Goal: Information Seeking & Learning: Learn about a topic

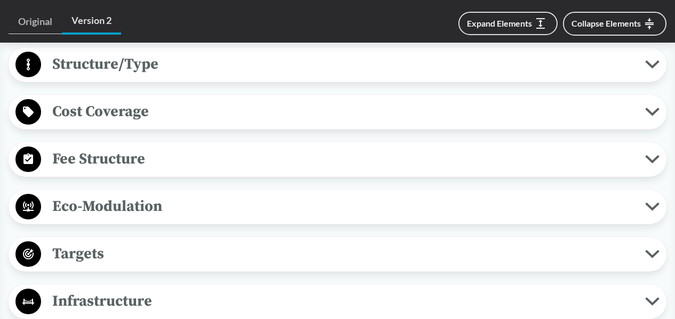
scroll to position [693, 0]
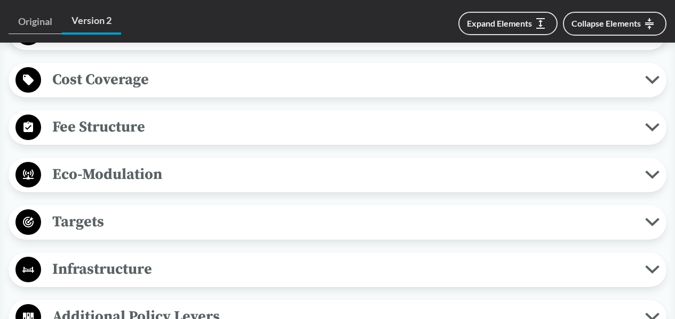
click at [263, 175] on span "Eco-Modulation" at bounding box center [343, 175] width 604 height 24
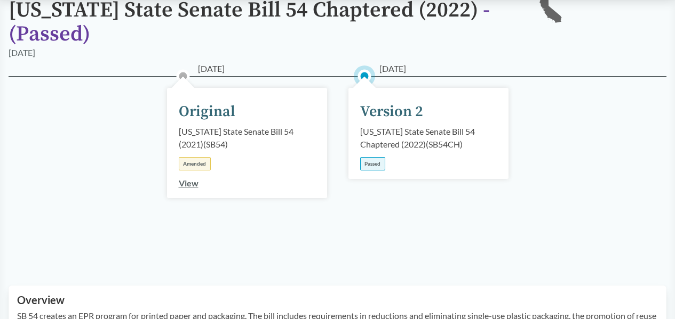
scroll to position [0, 0]
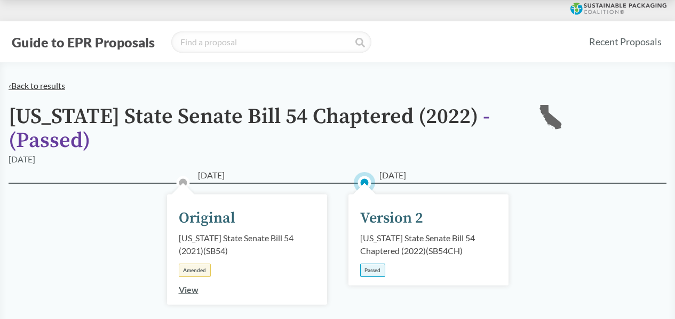
click at [44, 86] on link "‹ Back to results" at bounding box center [37, 86] width 57 height 10
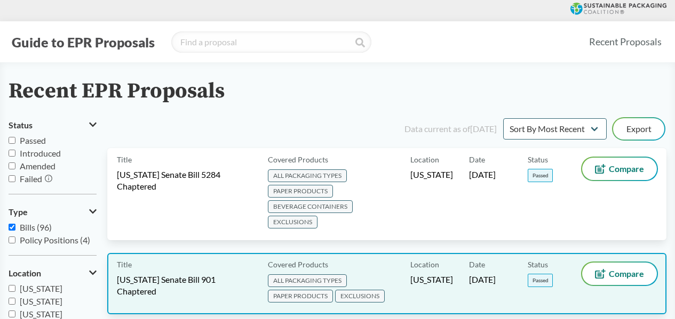
drag, startPoint x: 177, startPoint y: 174, endPoint x: 386, endPoint y: 268, distance: 229.6
click at [386, 268] on div "Covered Products ALL PACKAGING TYPES PAPER PRODUCTS EXCLUSIONS" at bounding box center [336, 284] width 147 height 42
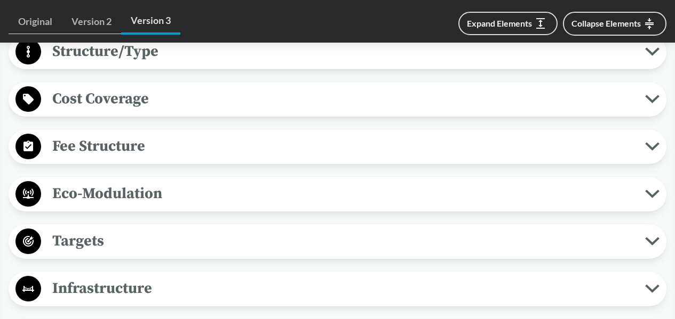
scroll to position [747, 0]
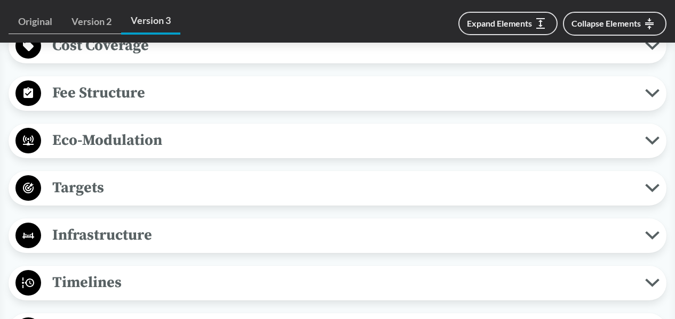
click at [196, 135] on span "Eco-Modulation" at bounding box center [343, 141] width 604 height 24
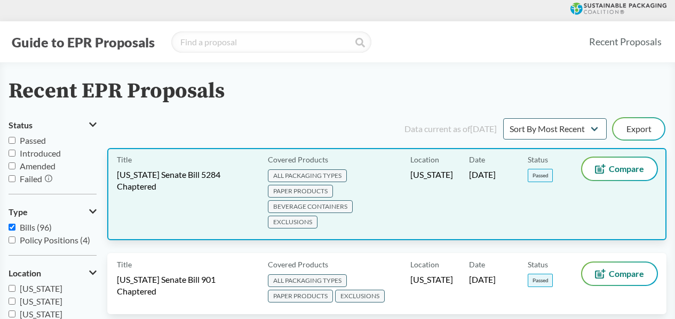
click at [227, 190] on span "[US_STATE] Senate Bill 5284 Chaptered" at bounding box center [186, 180] width 138 height 23
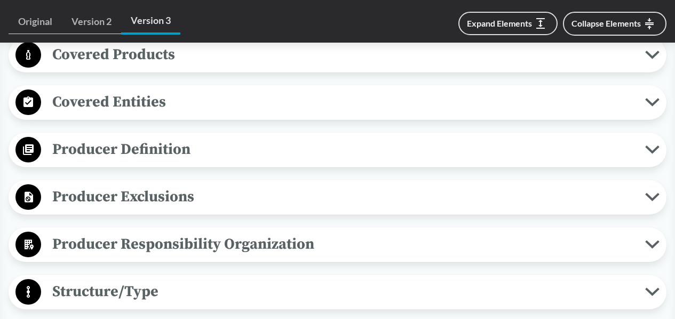
scroll to position [480, 0]
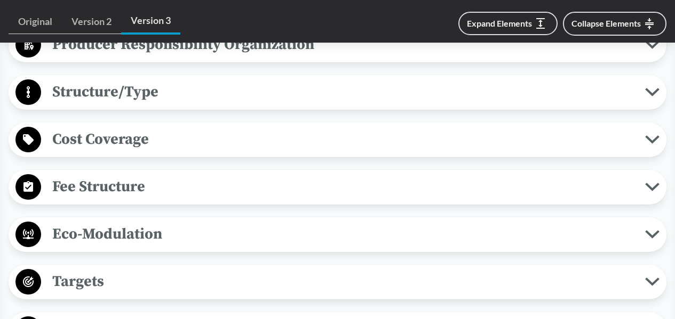
click at [162, 238] on span "Eco-Modulation" at bounding box center [343, 234] width 604 height 24
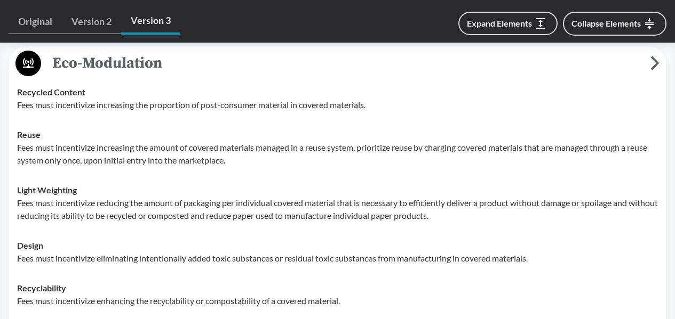
scroll to position [800, 0]
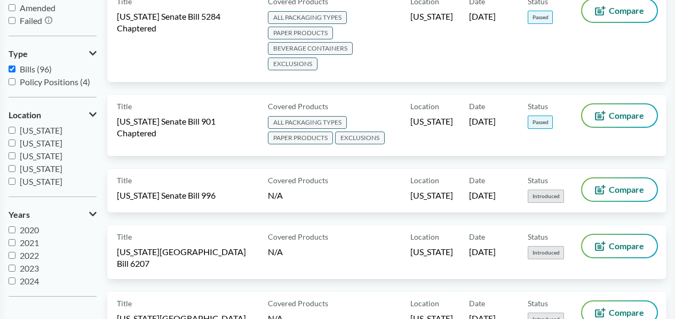
scroll to position [107, 0]
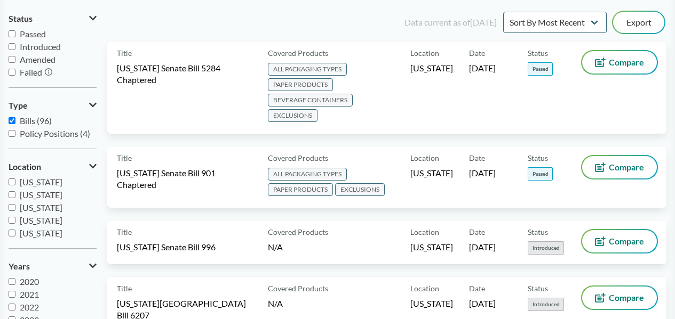
click at [11, 31] on input "Passed" at bounding box center [12, 33] width 7 height 7
checkbox input "true"
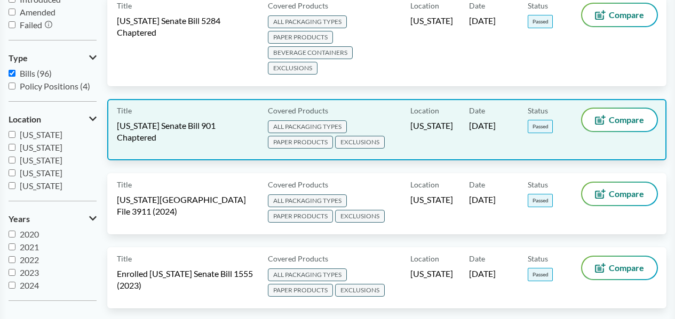
scroll to position [160, 0]
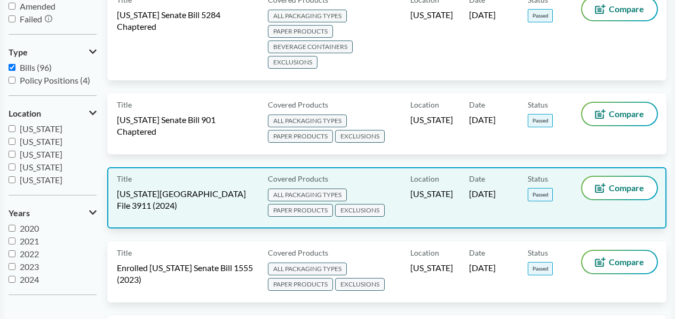
click at [244, 207] on div "Title [US_STATE][GEOGRAPHIC_DATA] File 3911 (2024)" at bounding box center [190, 198] width 147 height 42
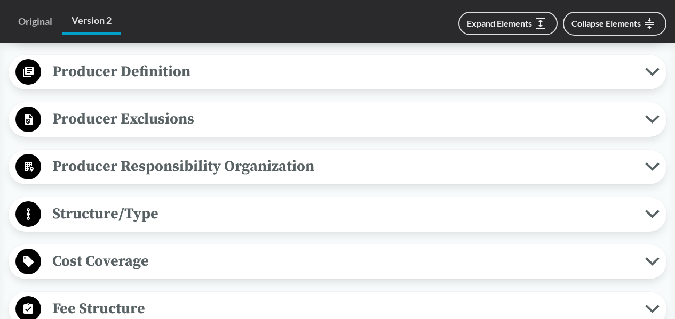
scroll to position [693, 0]
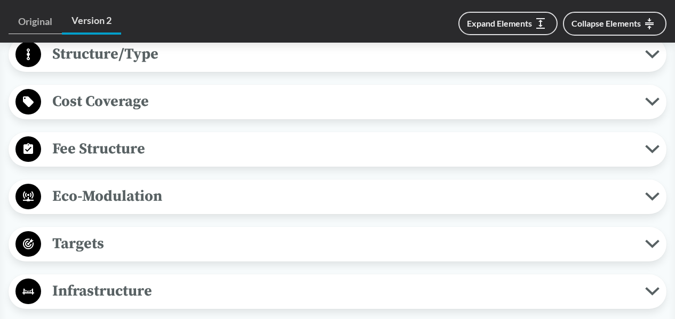
click at [112, 185] on span "Eco-Modulation" at bounding box center [343, 197] width 604 height 24
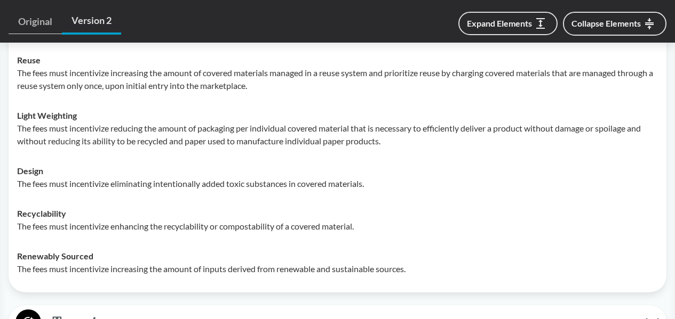
scroll to position [907, 0]
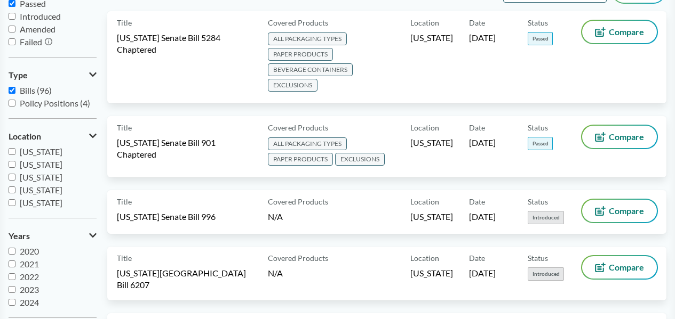
scroll to position [107, 0]
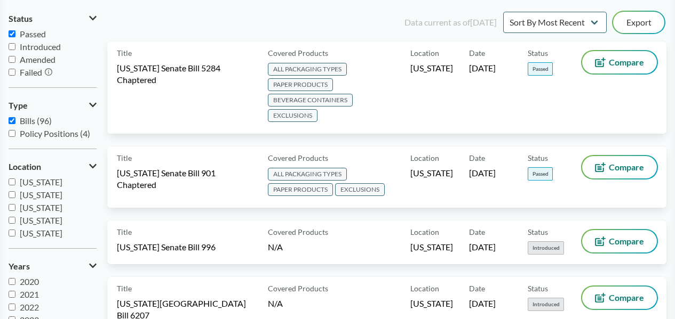
click at [34, 31] on span "Passed" at bounding box center [33, 34] width 26 height 10
click at [15, 31] on input "Passed" at bounding box center [12, 33] width 7 height 7
click at [34, 32] on span "Passed" at bounding box center [33, 34] width 26 height 10
click at [15, 32] on input "Passed" at bounding box center [12, 33] width 7 height 7
checkbox input "true"
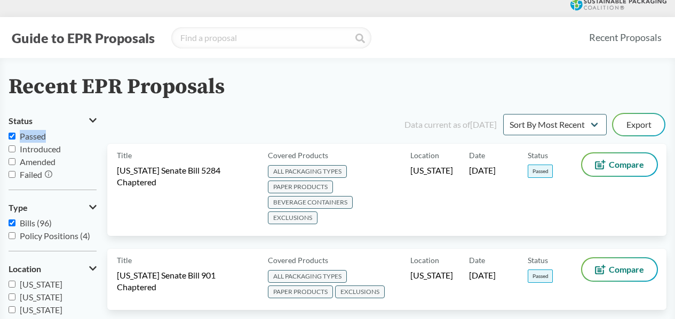
scroll to position [0, 0]
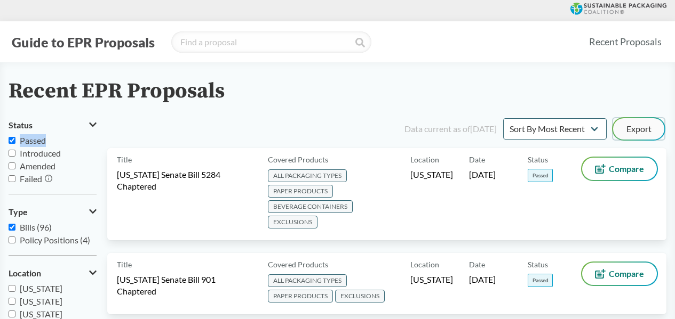
click at [637, 127] on button "Export" at bounding box center [638, 128] width 51 height 21
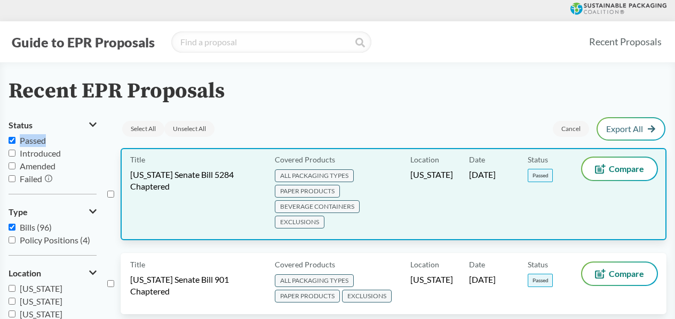
scroll to position [53, 0]
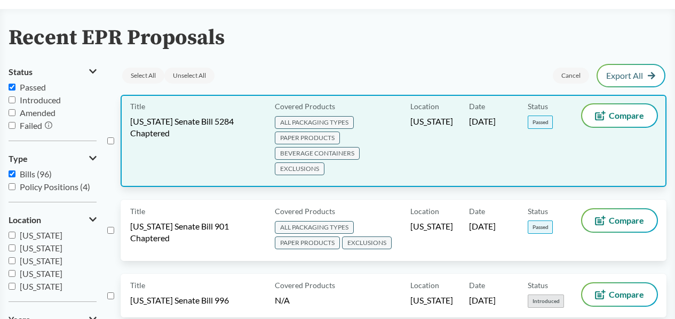
click at [189, 129] on span "[US_STATE] Senate Bill 5284 Chaptered" at bounding box center [196, 127] width 132 height 23
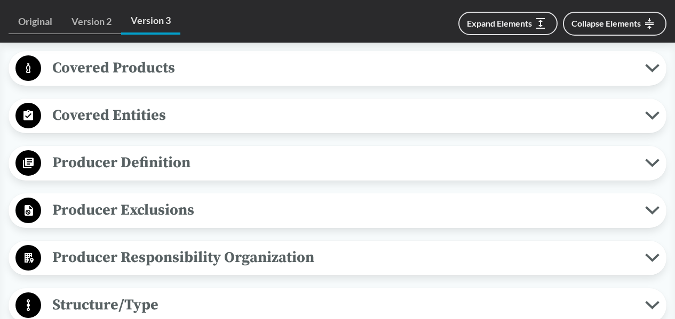
scroll to position [480, 0]
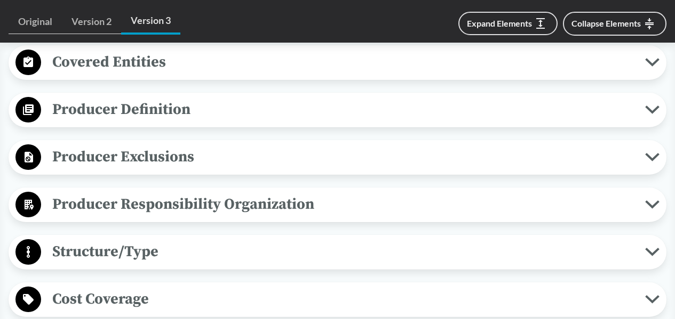
click at [361, 211] on span "Producer Responsibility Organization" at bounding box center [343, 204] width 604 height 24
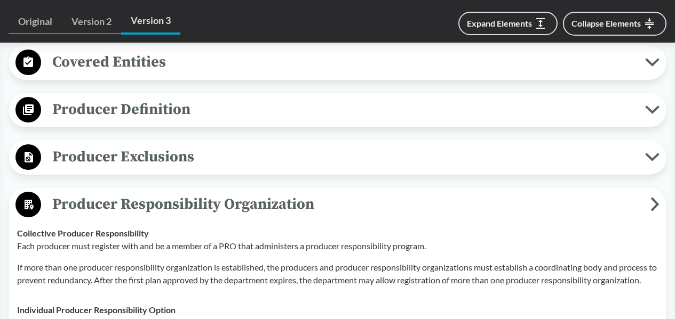
click at [361, 211] on span "Producer Responsibility Organization" at bounding box center [345, 204] width 609 height 24
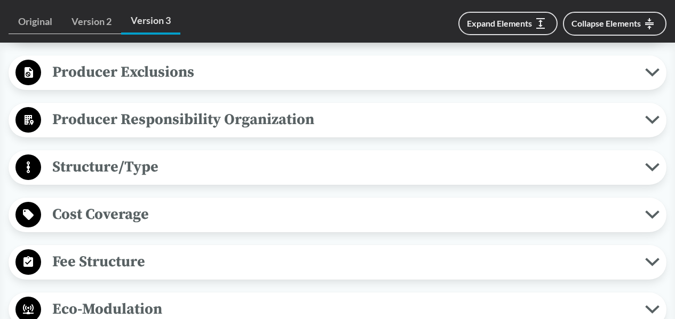
scroll to position [587, 0]
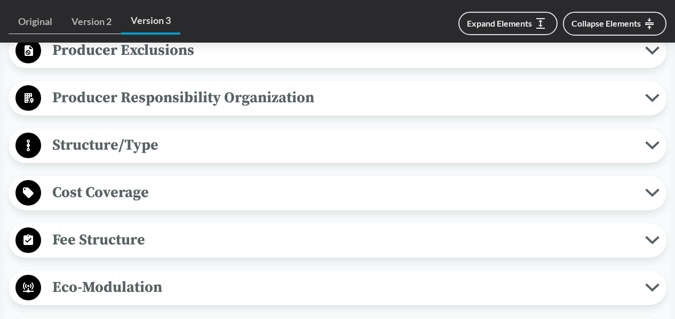
click at [221, 101] on span "Producer Responsibility Organization" at bounding box center [343, 98] width 604 height 24
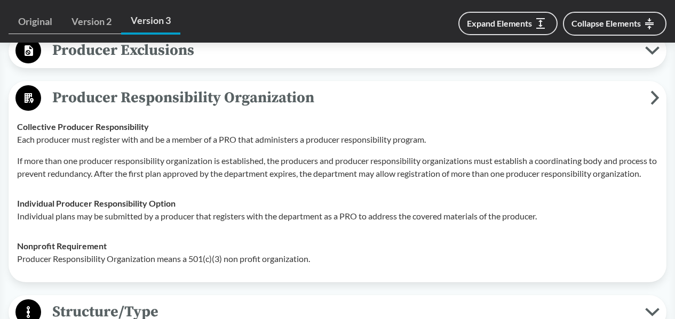
click at [221, 101] on span "Producer Responsibility Organization" at bounding box center [345, 98] width 609 height 24
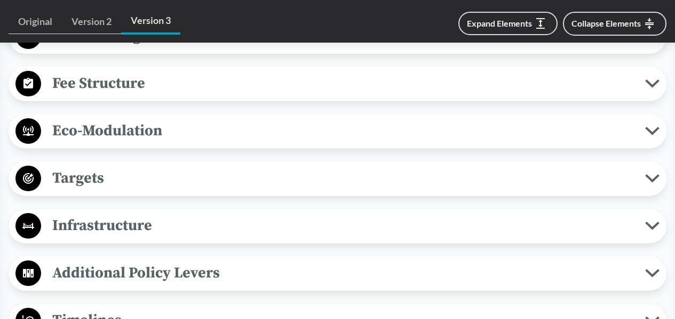
scroll to position [747, 0]
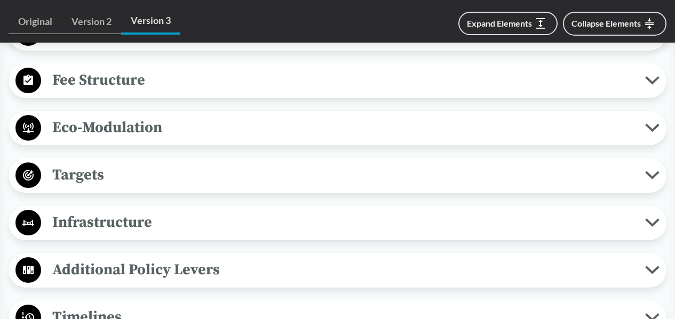
click at [246, 173] on span "Targets" at bounding box center [343, 175] width 604 height 24
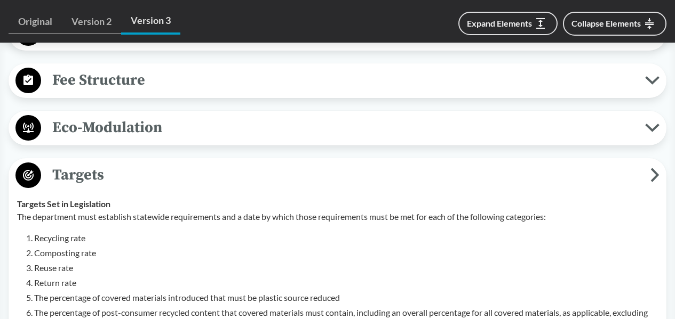
click at [233, 132] on span "Eco-Modulation" at bounding box center [343, 128] width 604 height 24
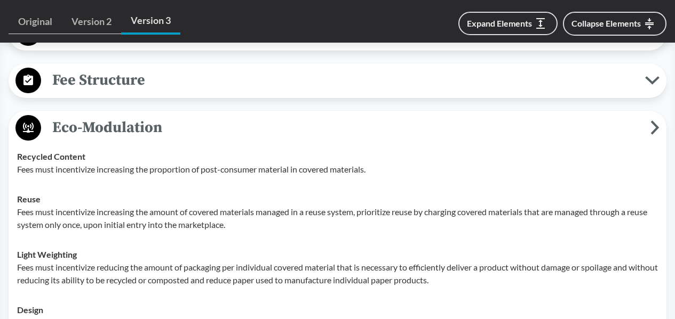
click at [242, 183] on td "Recycled Content Fees must incentivize increasing the proportion of post-consum…" at bounding box center [337, 163] width 650 height 43
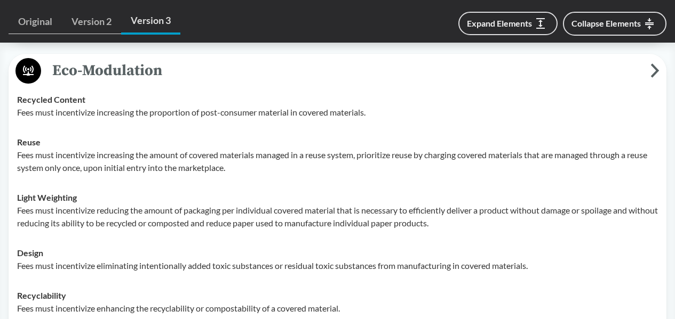
scroll to position [800, 0]
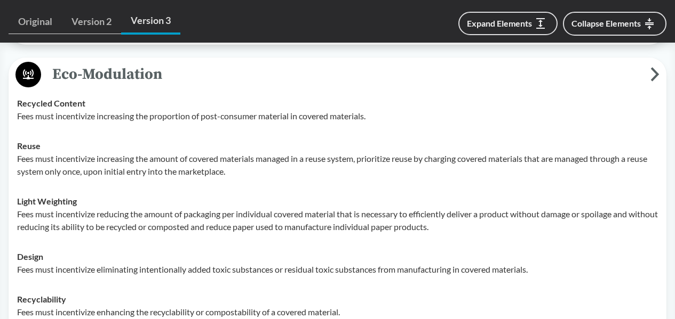
click at [21, 97] on div "Recycled Content Fees must incentivize increasing the proportion of post-consum…" at bounding box center [337, 110] width 640 height 26
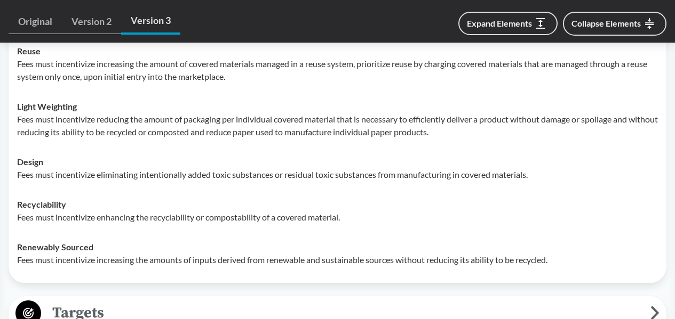
scroll to position [907, 0]
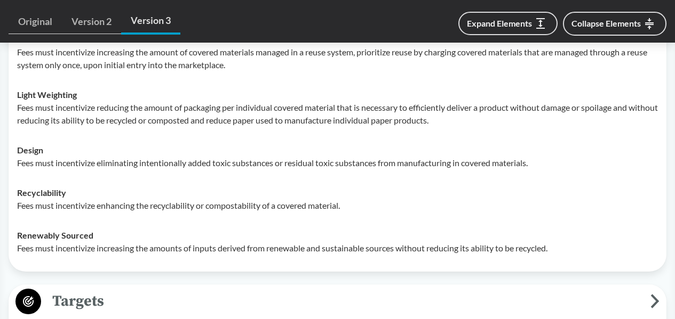
click at [79, 215] on td "Recyclability Fees must incentivize enhancing the recyclability or compostabili…" at bounding box center [337, 199] width 650 height 43
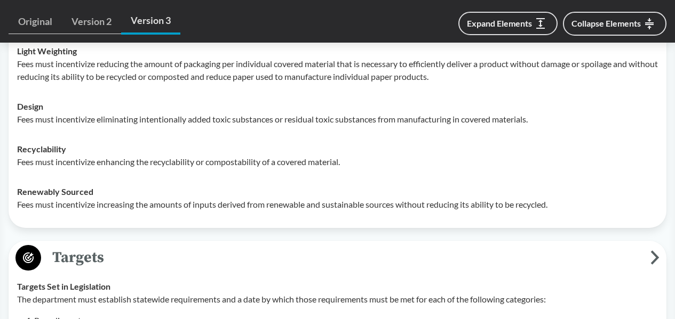
scroll to position [960, 0]
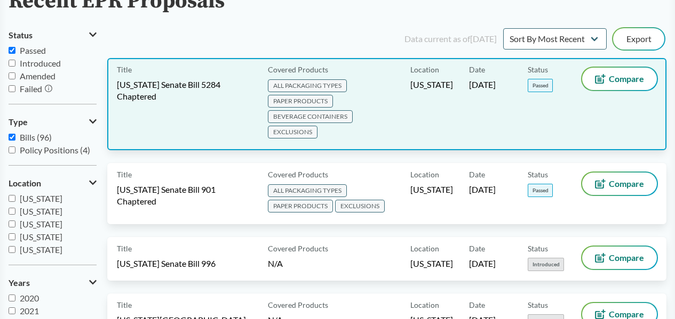
scroll to position [107, 0]
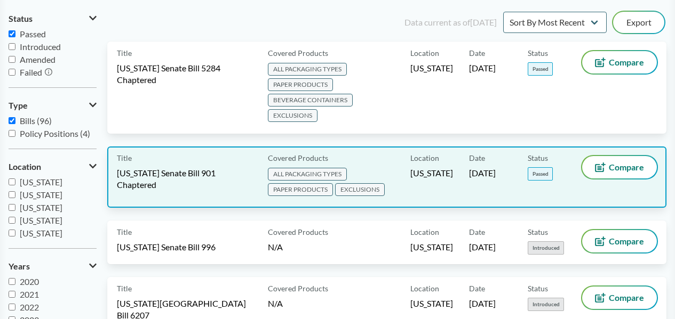
click at [186, 170] on span "[US_STATE] Senate Bill 901 Chaptered" at bounding box center [186, 178] width 138 height 23
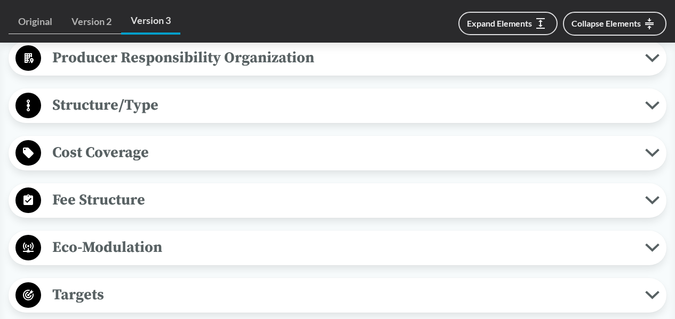
scroll to position [640, 0]
click at [143, 243] on span "Eco-Modulation" at bounding box center [343, 247] width 604 height 24
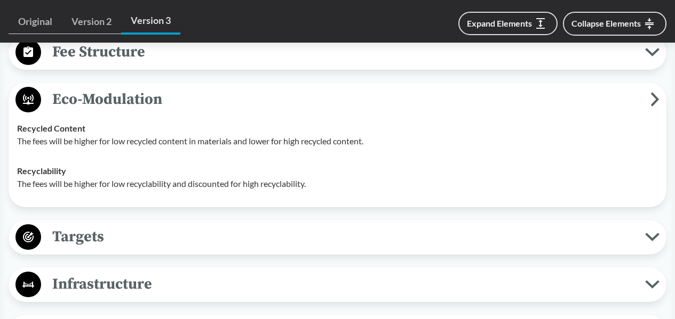
scroll to position [800, 0]
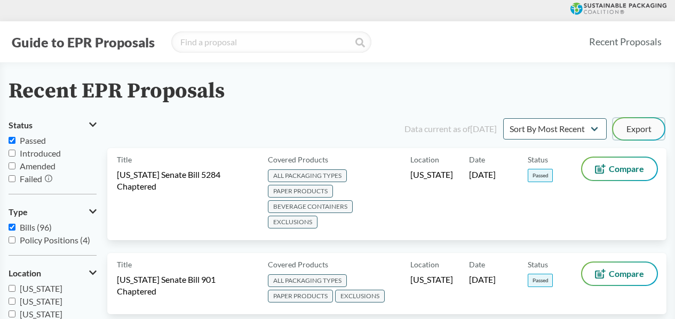
click at [650, 125] on button "Export" at bounding box center [638, 128] width 51 height 21
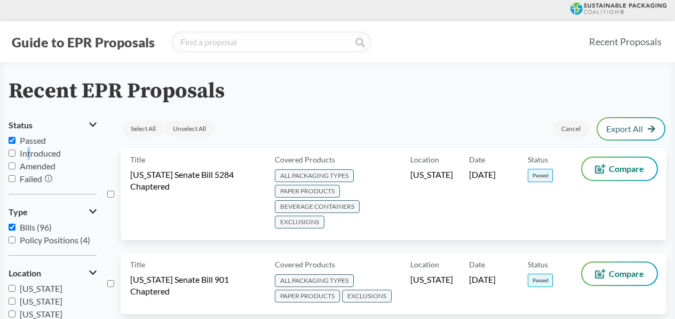
click at [28, 148] on span "Introduced" at bounding box center [40, 153] width 41 height 10
click at [25, 140] on span "Passed" at bounding box center [33, 140] width 26 height 10
click at [15, 140] on input "Passed" at bounding box center [12, 140] width 7 height 7
click at [25, 140] on span "Passed" at bounding box center [33, 140] width 26 height 10
click at [15, 140] on input "Passed" at bounding box center [12, 140] width 7 height 7
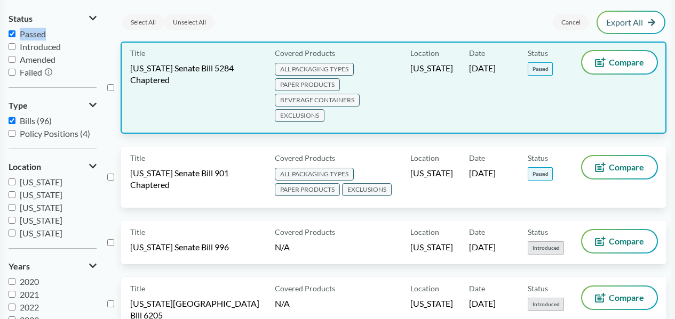
scroll to position [53, 0]
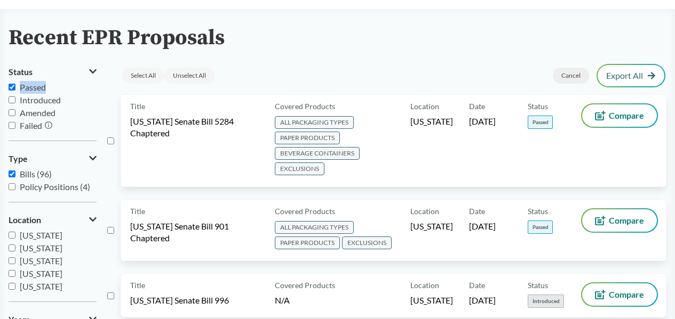
click at [572, 79] on div "Cancel" at bounding box center [570, 76] width 36 height 16
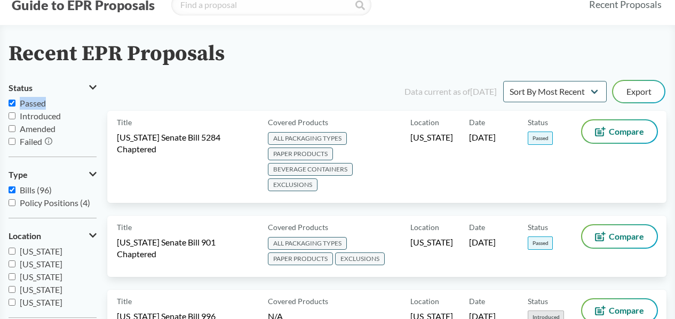
scroll to position [0, 0]
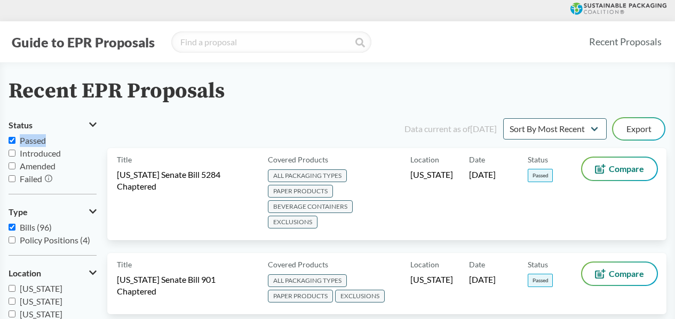
click at [28, 136] on span "Passed" at bounding box center [33, 140] width 26 height 10
click at [15, 137] on input "Passed" at bounding box center [12, 140] width 7 height 7
click at [28, 136] on span "Passed" at bounding box center [33, 140] width 26 height 10
click at [15, 137] on input "Passed" at bounding box center [12, 140] width 7 height 7
checkbox input "true"
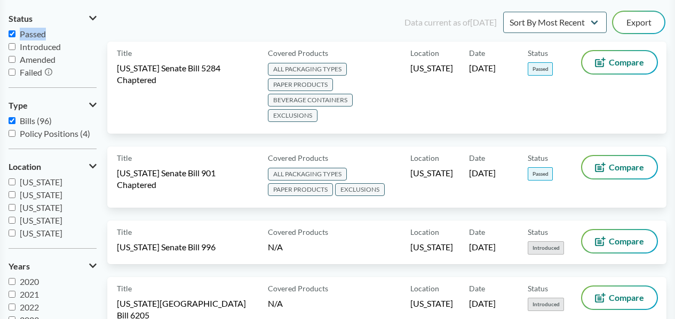
scroll to position [53, 0]
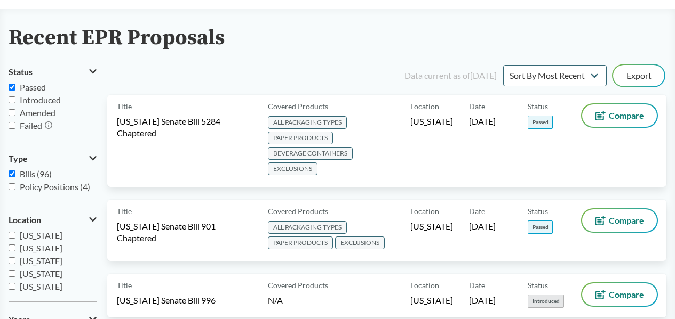
click at [46, 185] on span "Policy Positions (4)" at bounding box center [55, 187] width 70 height 10
click at [15, 185] on input "Policy Positions (4)" at bounding box center [12, 186] width 7 height 7
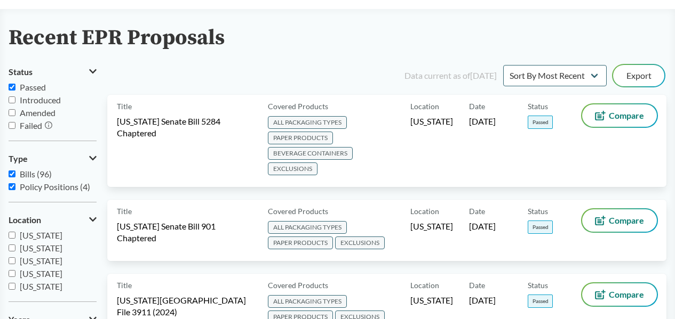
click at [44, 186] on span "Policy Positions (4)" at bounding box center [55, 187] width 70 height 10
click at [15, 186] on input "Policy Positions (4)" at bounding box center [12, 186] width 7 height 7
checkbox input "false"
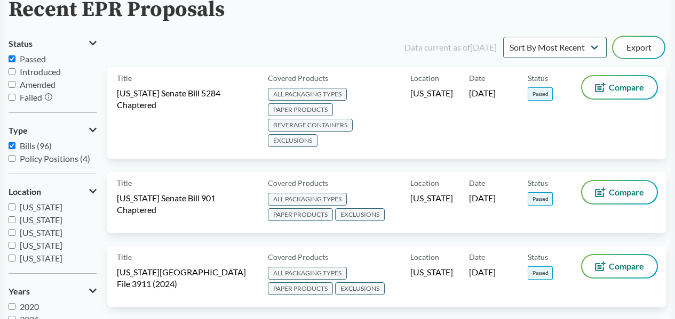
scroll to position [81, 0]
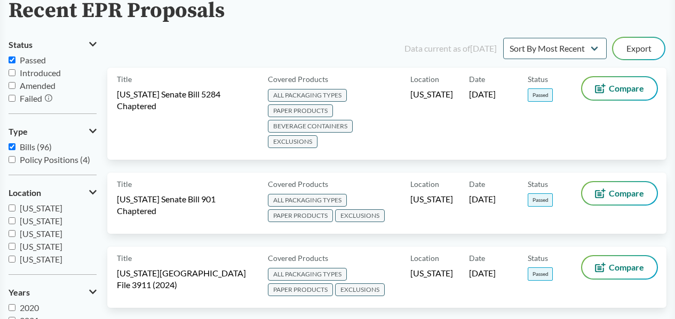
click at [19, 86] on label "Amended" at bounding box center [53, 85] width 88 height 13
click at [15, 86] on input "Amended" at bounding box center [12, 85] width 7 height 7
checkbox input "true"
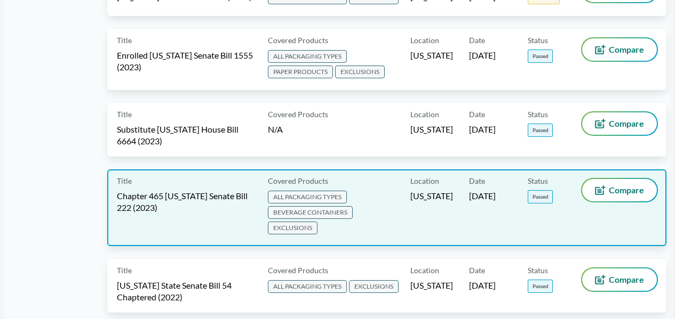
scroll to position [774, 0]
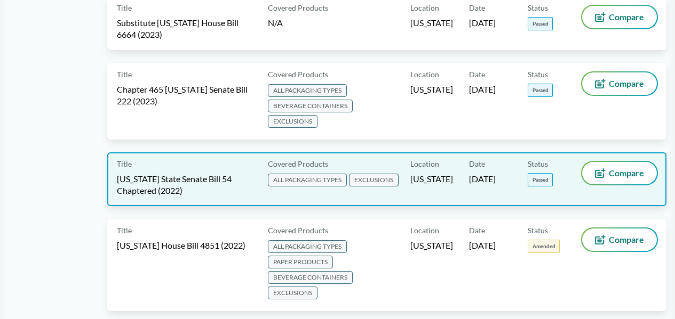
click at [253, 181] on span "[US_STATE] State Senate Bill 54 Chaptered (2022)" at bounding box center [186, 184] width 138 height 23
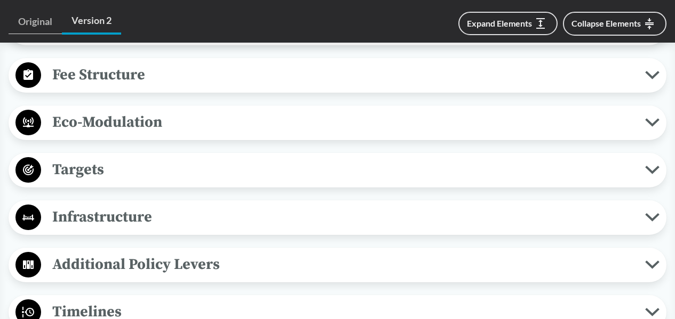
scroll to position [747, 0]
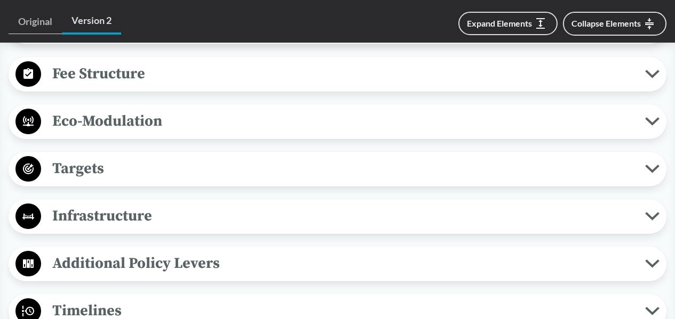
click at [159, 99] on div "Covered Products All Packaging Types Covered products includes single-use packa…" at bounding box center [337, 216] width 657 height 889
click at [163, 111] on span "Eco-Modulation" at bounding box center [343, 121] width 604 height 24
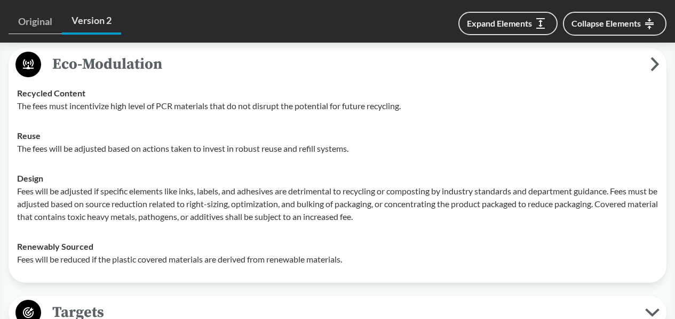
scroll to position [800, 0]
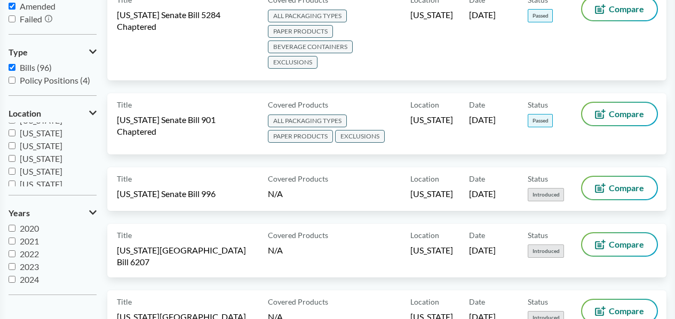
scroll to position [230, 0]
click at [10, 169] on input "[US_STATE]" at bounding box center [12, 167] width 7 height 7
checkbox input "true"
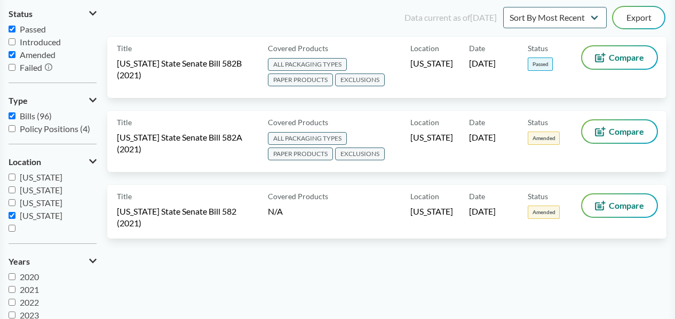
scroll to position [107, 0]
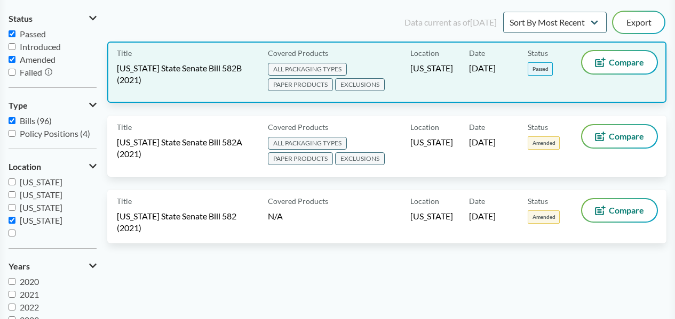
click at [208, 86] on div "Title [US_STATE] State Senate Bill 582B (2021)" at bounding box center [190, 72] width 147 height 42
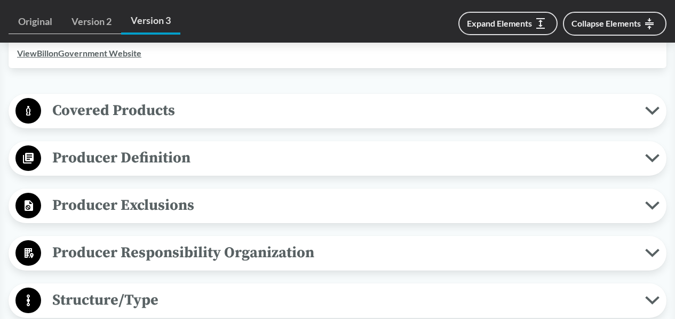
scroll to position [533, 0]
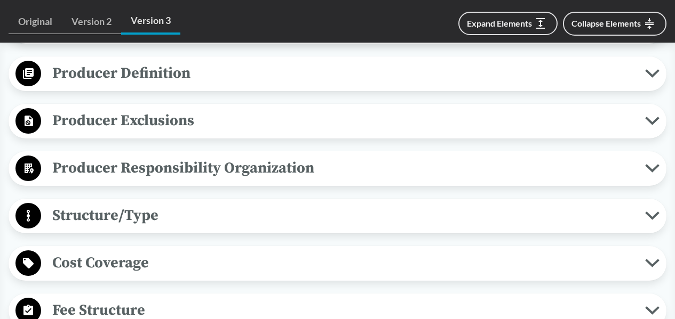
drag, startPoint x: 199, startPoint y: 163, endPoint x: 306, endPoint y: 159, distance: 106.7
click at [306, 159] on span "Producer Responsibility Organization" at bounding box center [343, 168] width 604 height 24
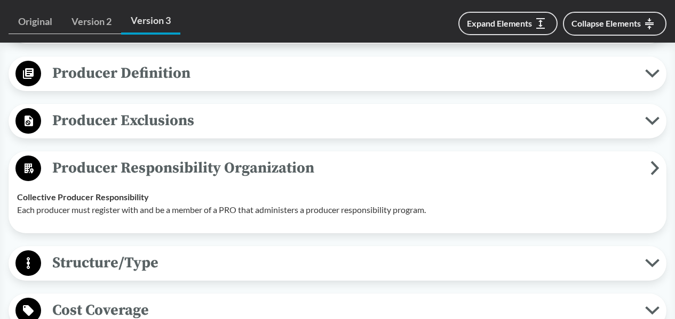
scroll to position [587, 0]
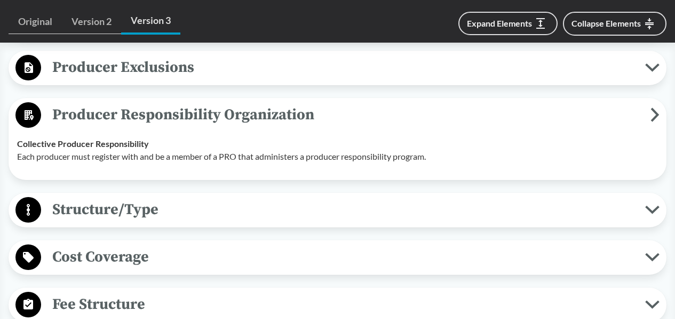
click at [250, 109] on span "Producer Responsibility Organization" at bounding box center [345, 115] width 609 height 24
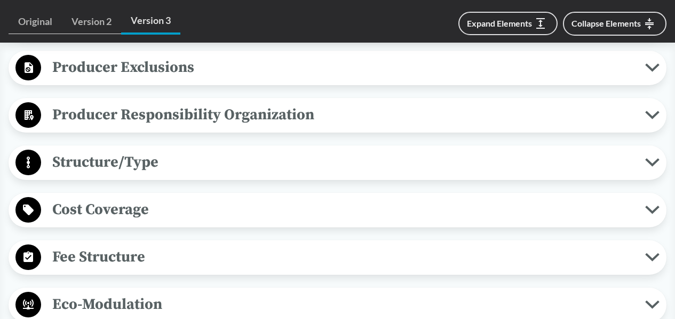
scroll to position [640, 0]
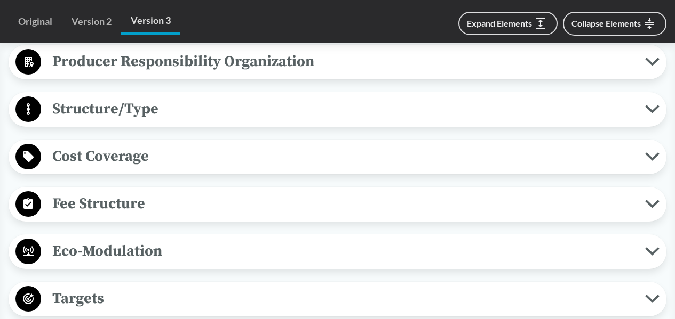
click at [189, 238] on div "Eco-Modulation Recycled Content A producer responsibility organization’s member…" at bounding box center [337, 252] width 657 height 35
click at [189, 241] on span "Eco-Modulation" at bounding box center [343, 251] width 604 height 24
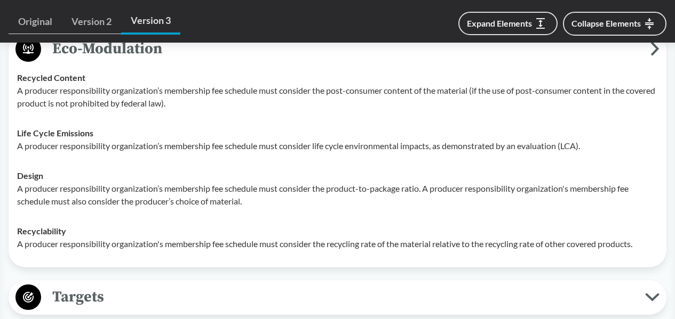
scroll to position [853, 0]
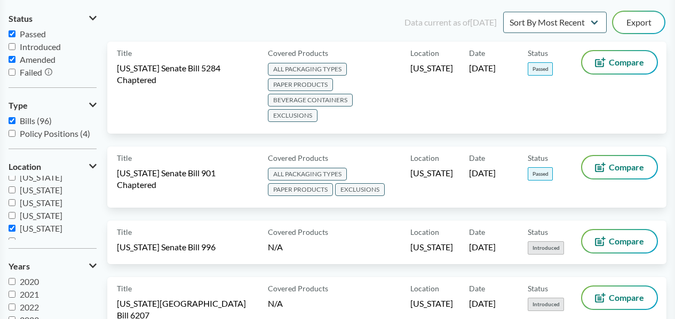
scroll to position [230, 0]
click at [12, 221] on input "[US_STATE]" at bounding box center [12, 220] width 7 height 7
checkbox input "false"
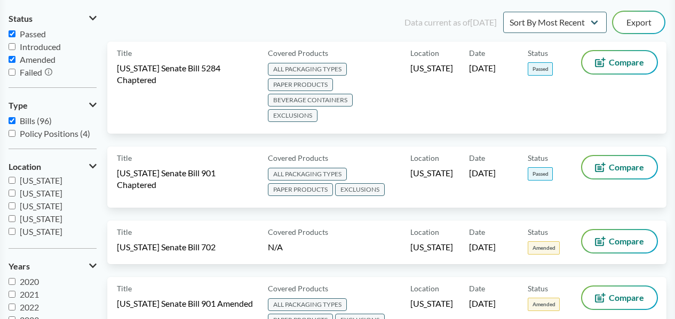
scroll to position [0, 0]
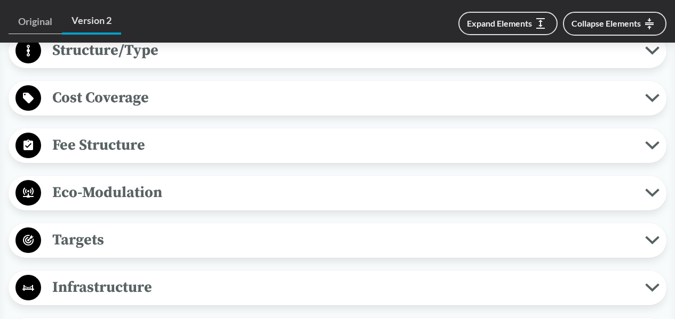
scroll to position [693, 0]
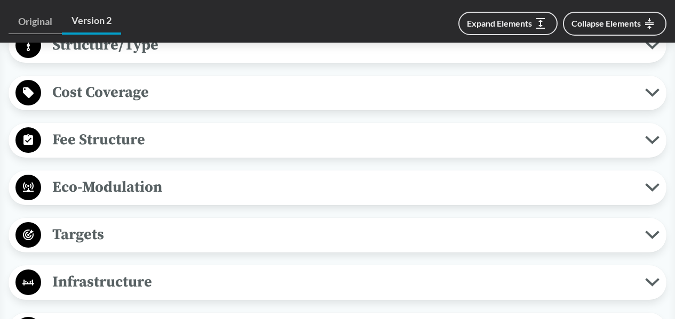
click at [248, 175] on span "Eco-Modulation" at bounding box center [343, 187] width 604 height 24
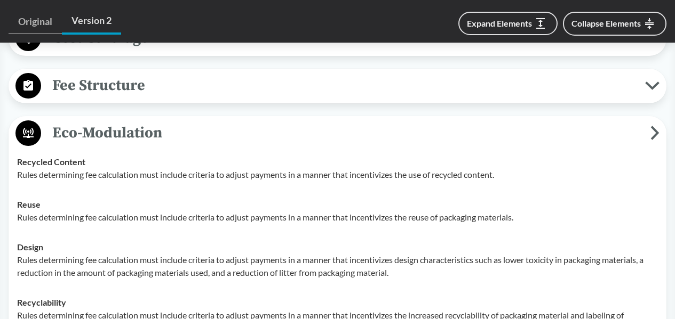
scroll to position [800, 0]
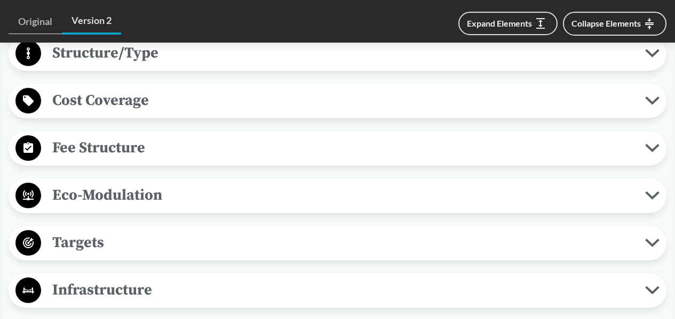
scroll to position [800, 0]
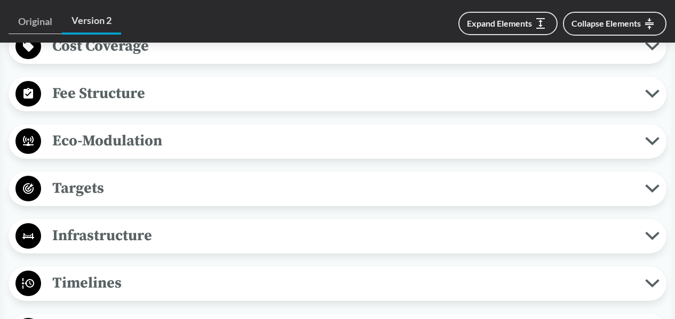
click at [238, 146] on span "Eco-Modulation" at bounding box center [343, 141] width 604 height 24
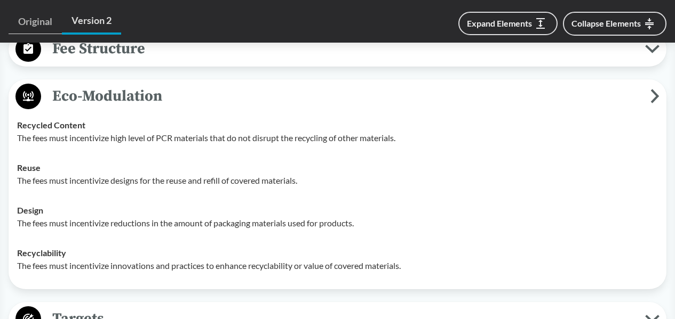
scroll to position [853, 0]
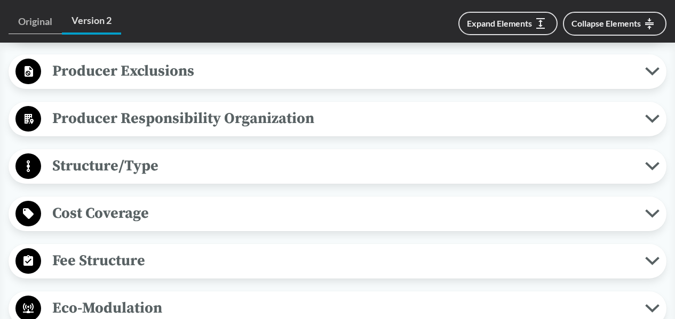
scroll to position [587, 0]
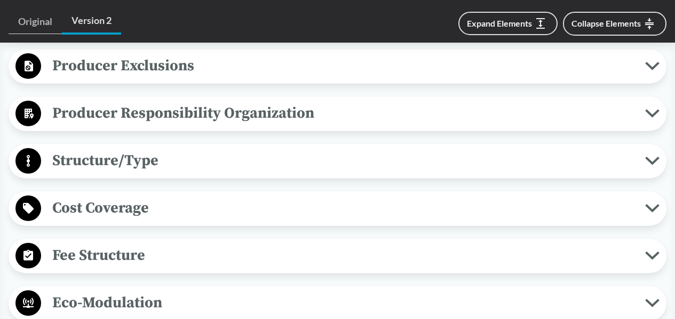
click at [298, 291] on span "Eco-Modulation" at bounding box center [343, 303] width 604 height 24
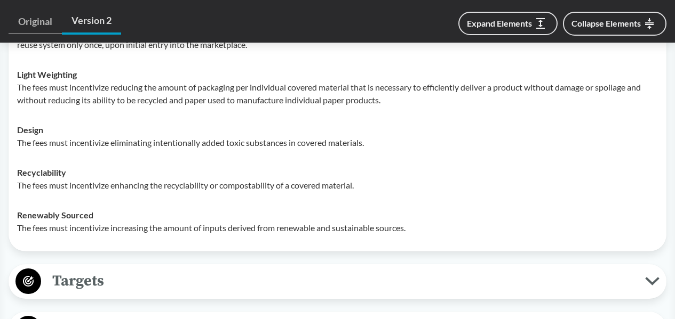
scroll to position [960, 0]
